Goal: Task Accomplishment & Management: Use online tool/utility

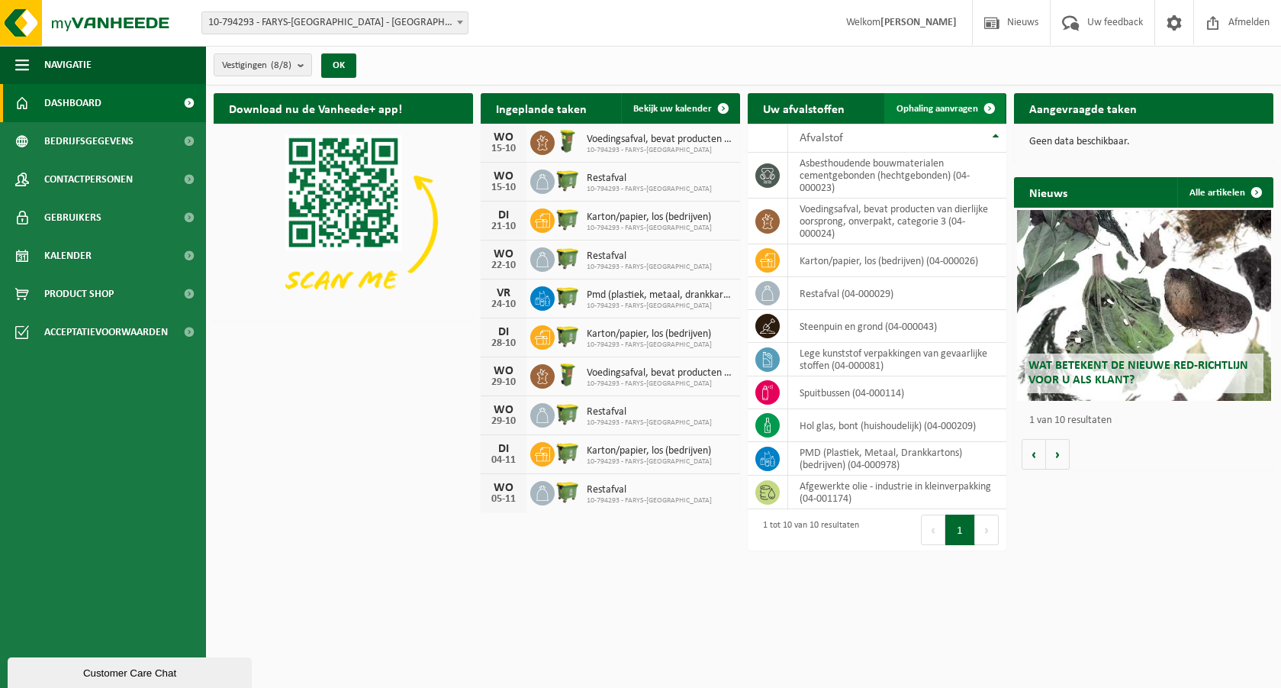
click at [936, 105] on span "Ophaling aanvragen" at bounding box center [938, 109] width 82 height 10
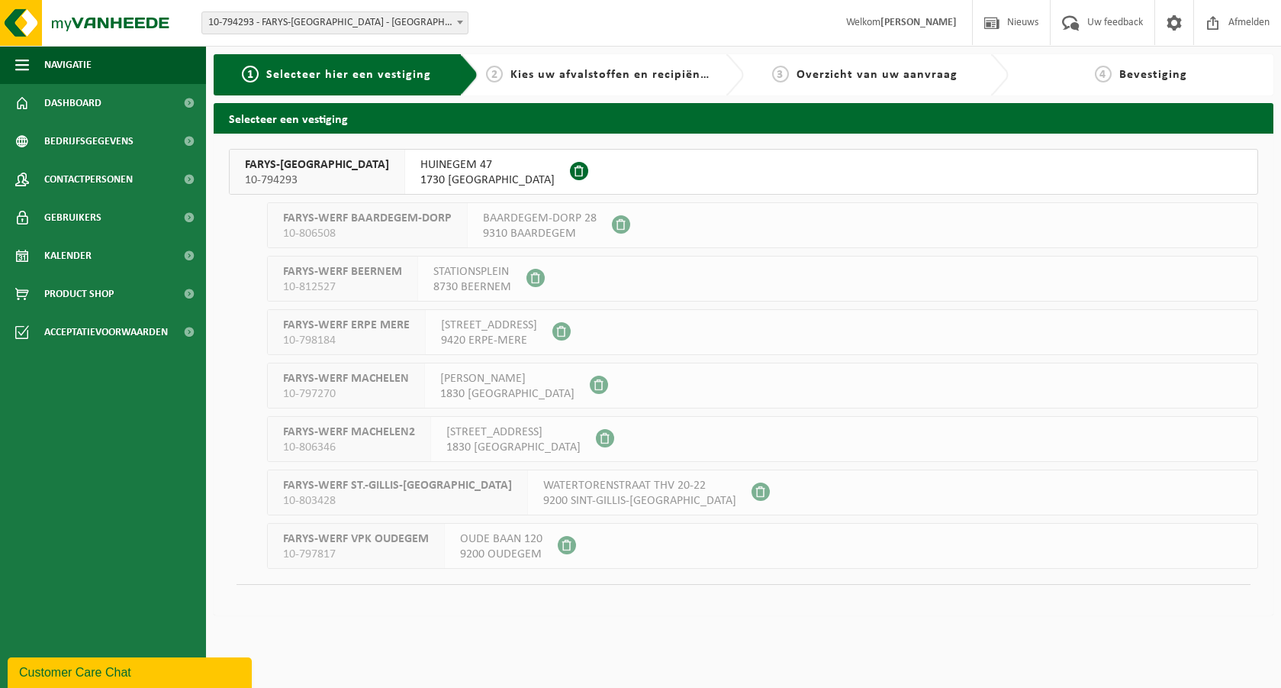
click at [420, 166] on span "HUINEGEM 47" at bounding box center [487, 164] width 134 height 15
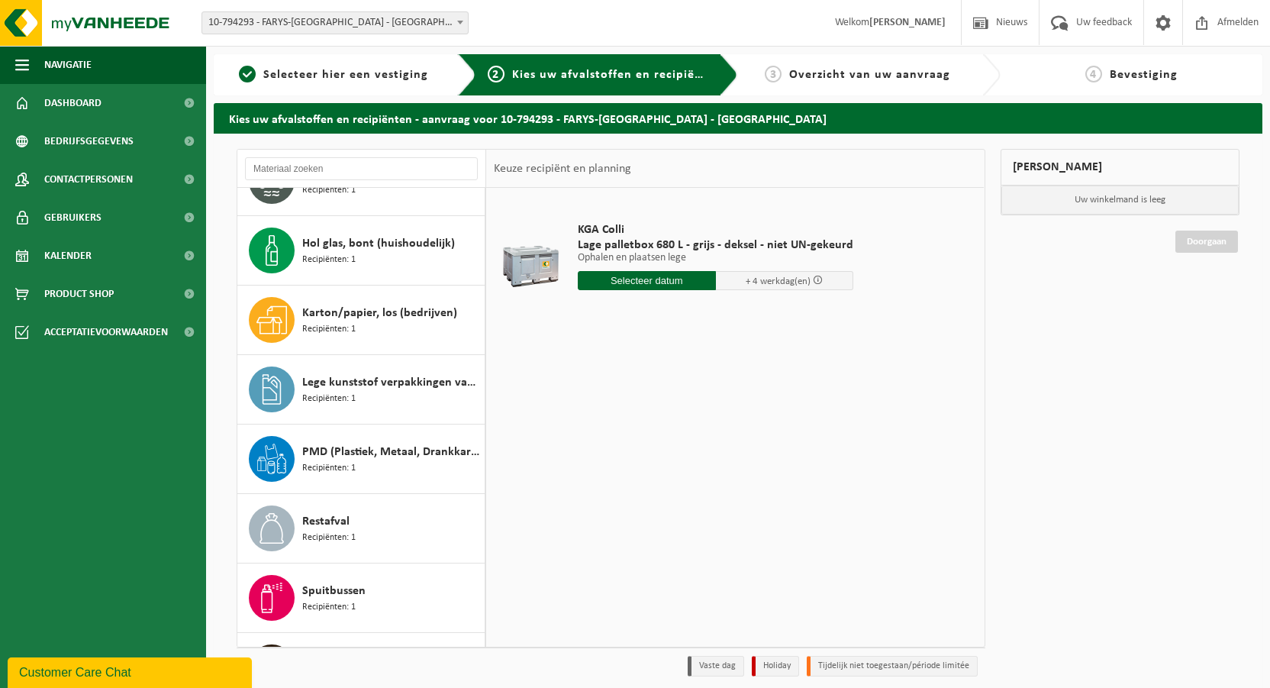
scroll to position [235, 0]
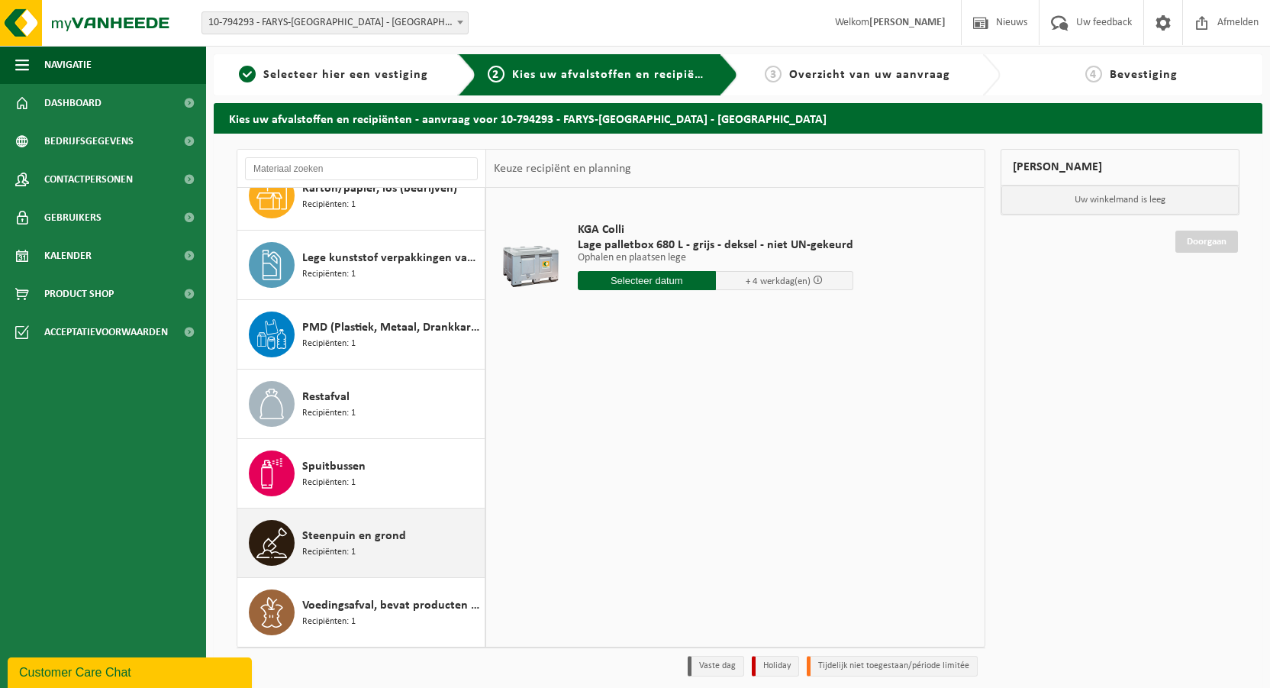
click at [352, 527] on span "Steenpuin en grond" at bounding box center [354, 536] width 104 height 18
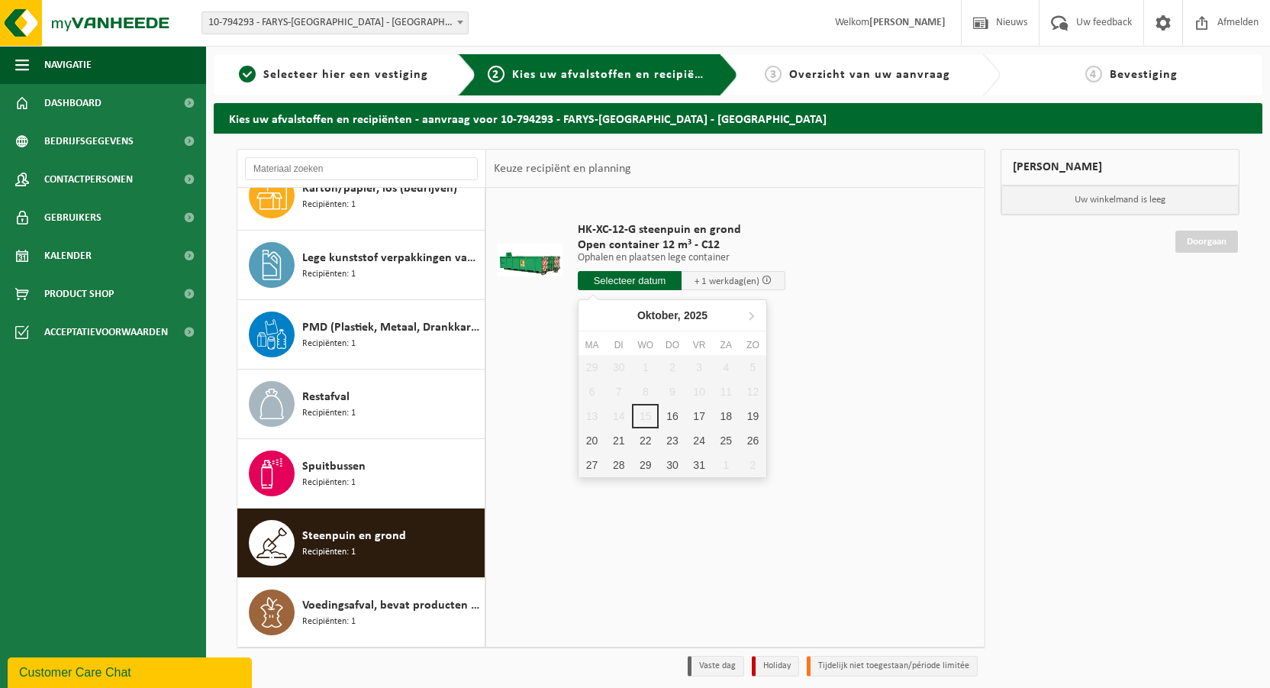
click at [640, 283] on input "text" at bounding box center [630, 280] width 104 height 19
click at [674, 416] on div "16" at bounding box center [672, 416] width 27 height 24
type input "Van 2025-10-16"
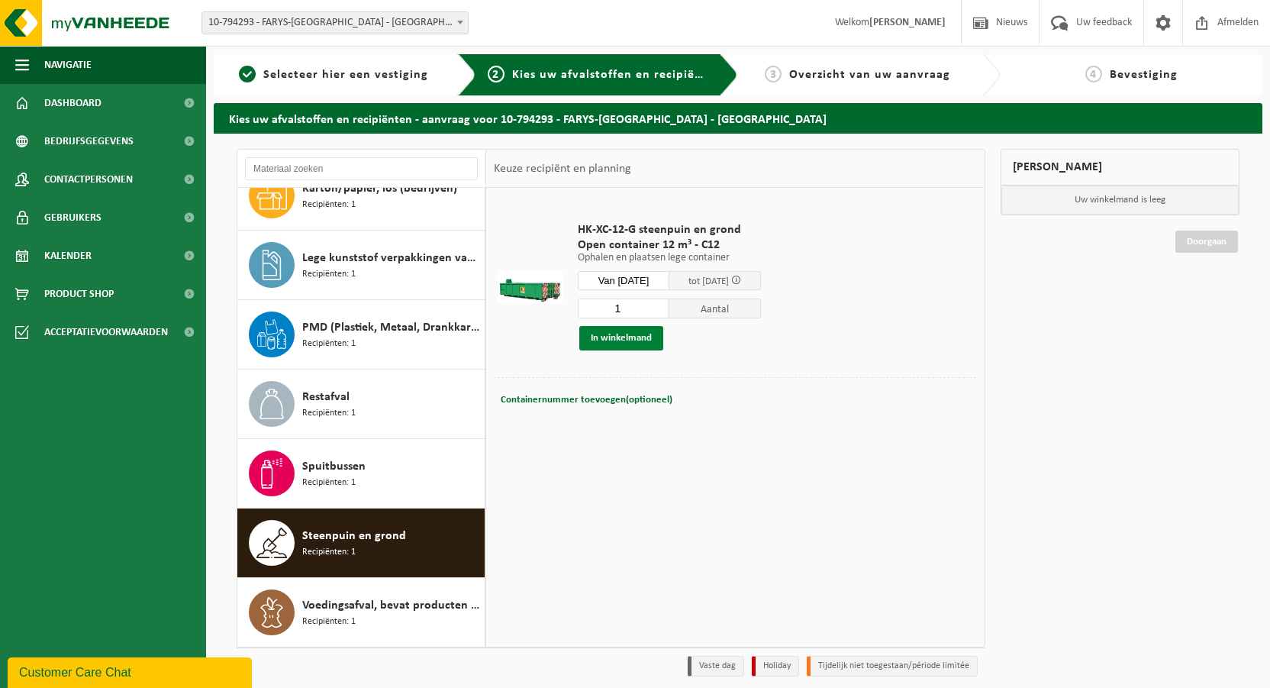
click at [616, 334] on button "In winkelmand" at bounding box center [621, 338] width 84 height 24
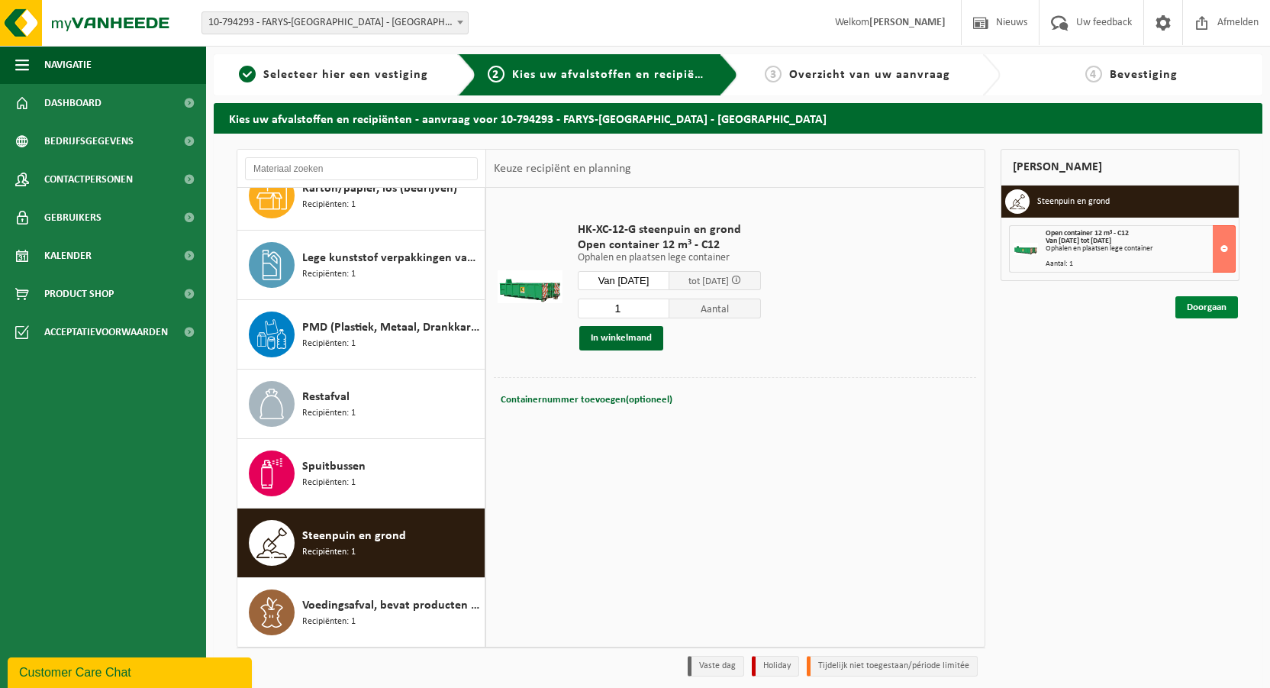
click at [1205, 311] on link "Doorgaan" at bounding box center [1206, 307] width 63 height 22
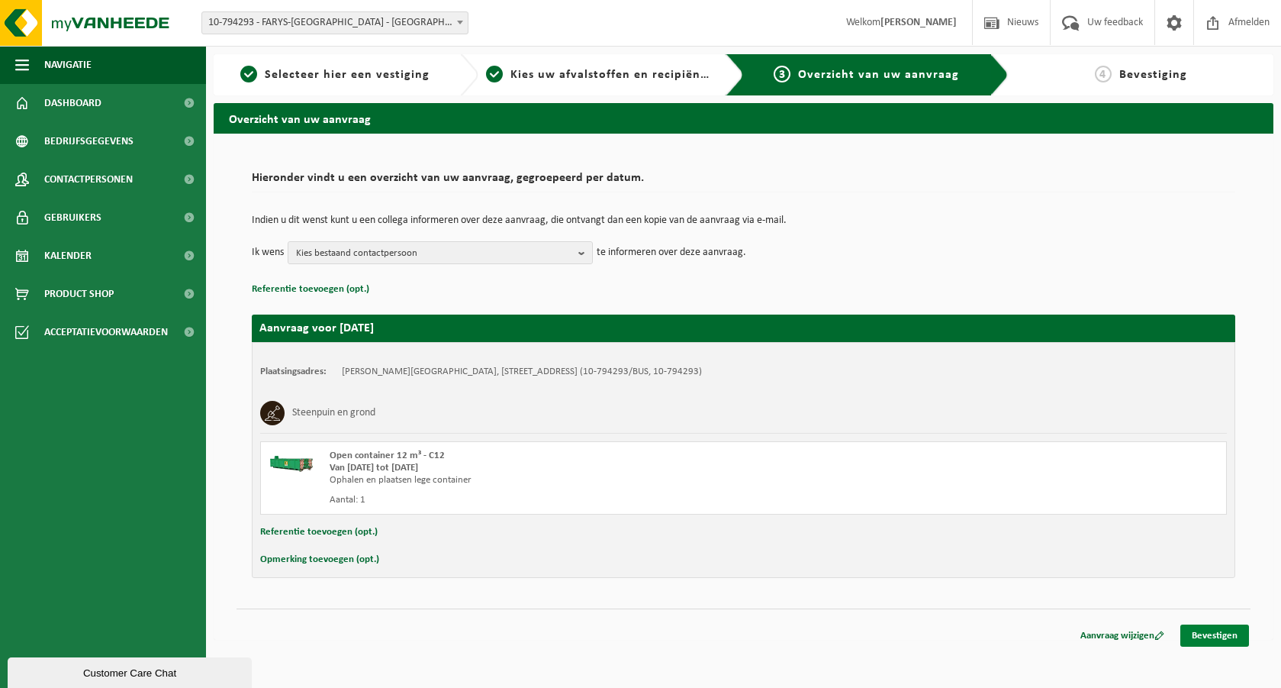
click at [1200, 641] on link "Bevestigen" at bounding box center [1214, 635] width 69 height 22
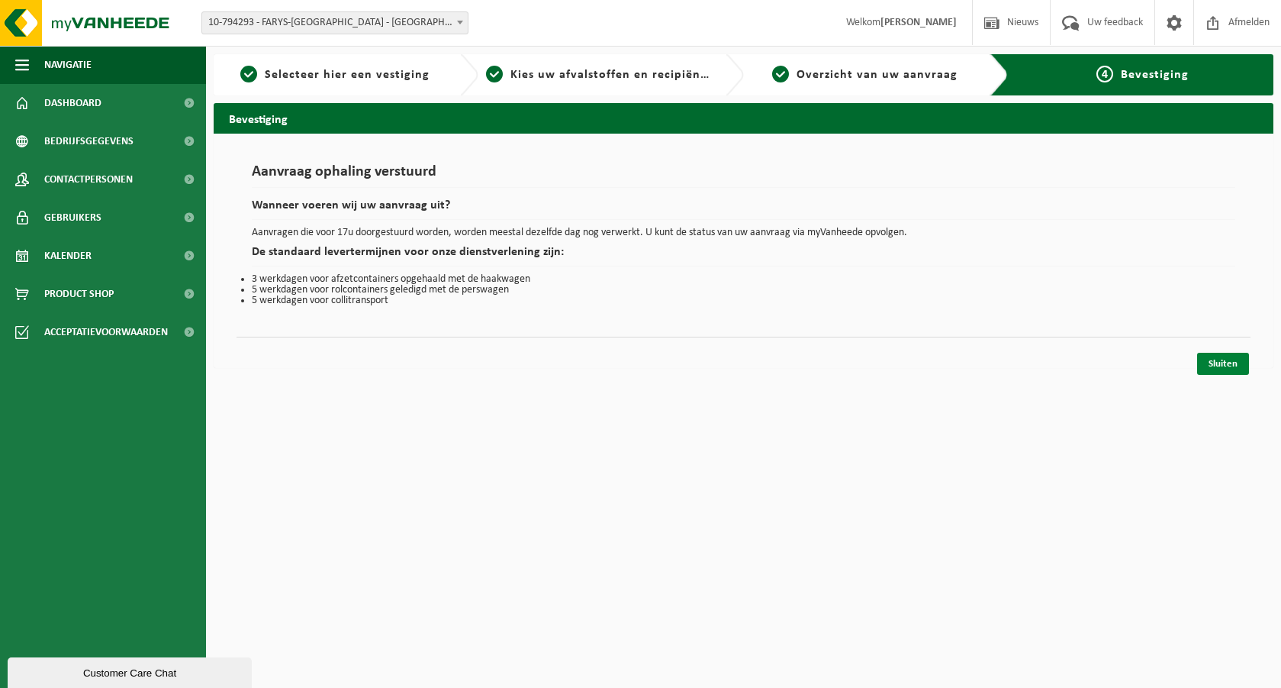
click at [1211, 362] on link "Sluiten" at bounding box center [1223, 364] width 52 height 22
